Goal: Connect with others

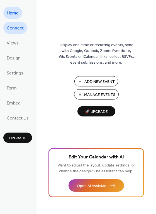
click at [19, 26] on span "Connect" at bounding box center [15, 28] width 17 height 9
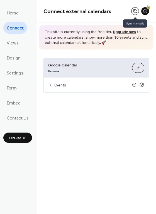
click at [136, 9] on button at bounding box center [135, 11] width 8 height 8
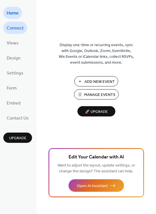
click at [13, 28] on span "Connect" at bounding box center [15, 28] width 17 height 9
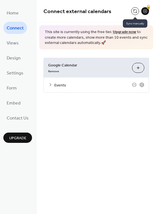
click at [135, 10] on button at bounding box center [135, 11] width 8 height 8
click at [135, 12] on button at bounding box center [135, 11] width 8 height 8
